Goal: Check status: Check status

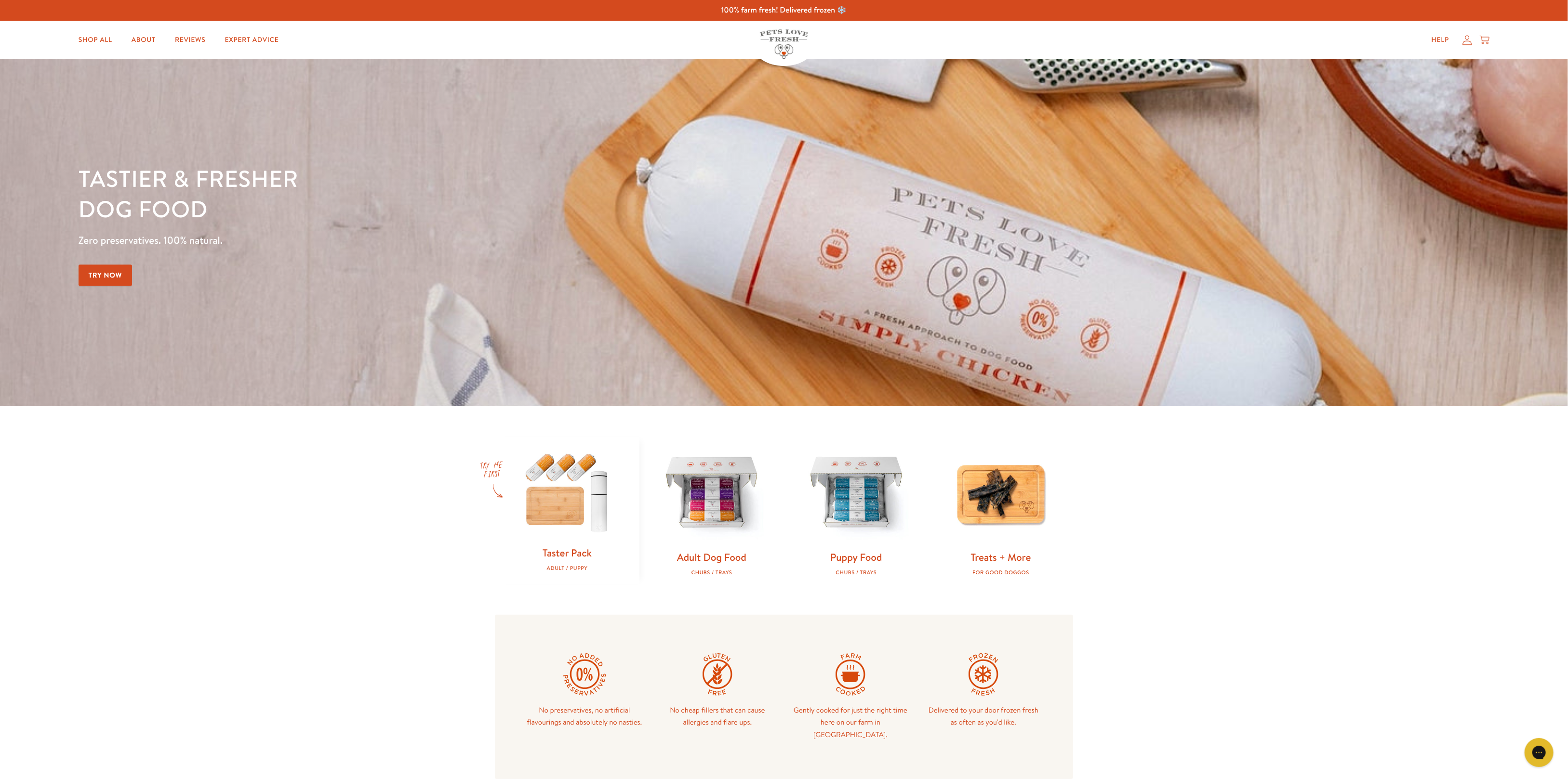
click at [1465, 42] on icon at bounding box center [1467, 40] width 10 height 10
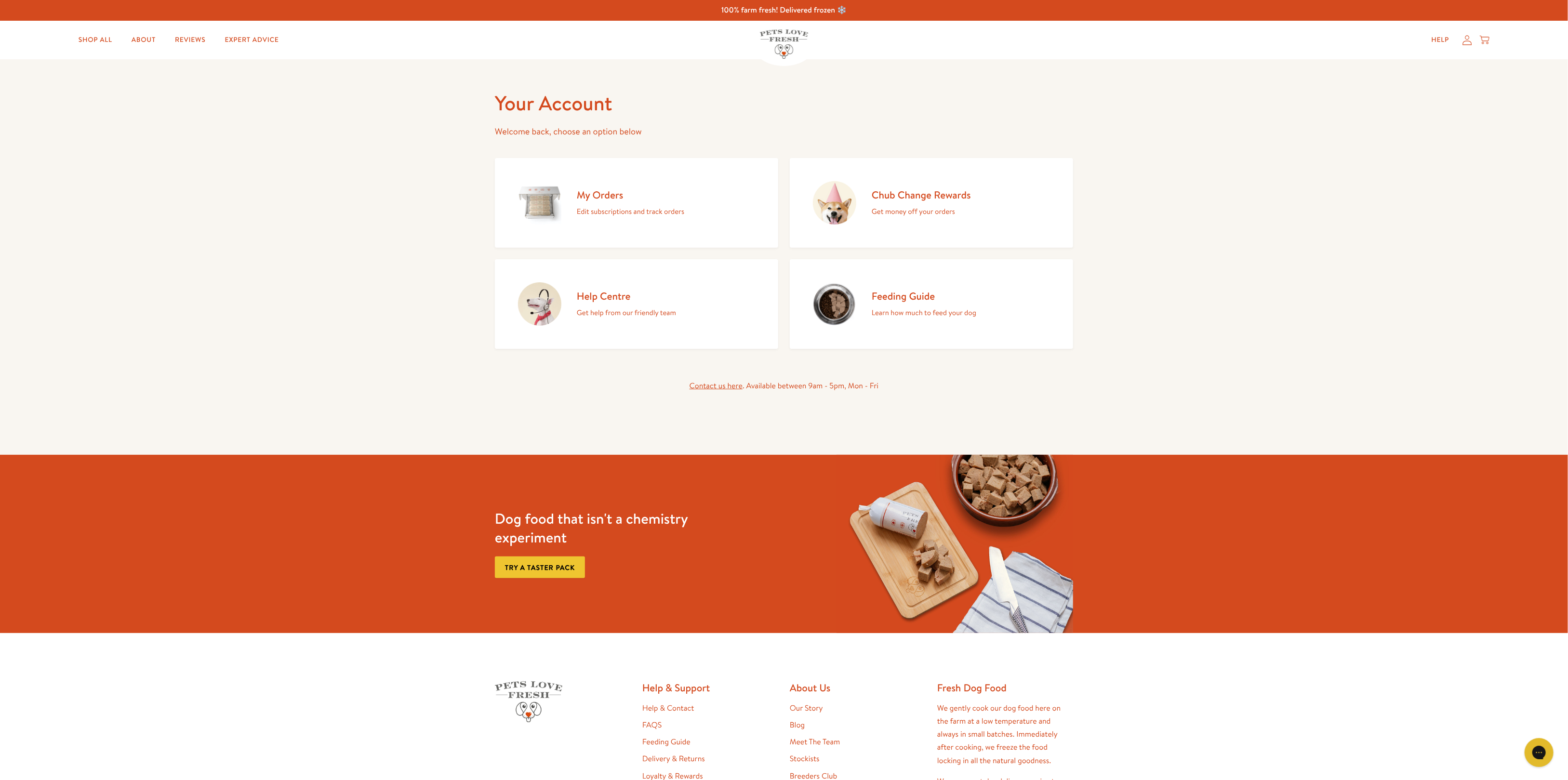
click at [650, 199] on h2 "My Orders" at bounding box center [630, 194] width 108 height 13
